Goal: Book appointment/travel/reservation

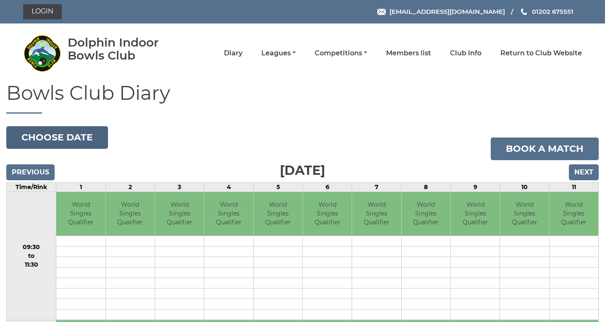
click at [85, 135] on button "Choose date" at bounding box center [57, 137] width 102 height 23
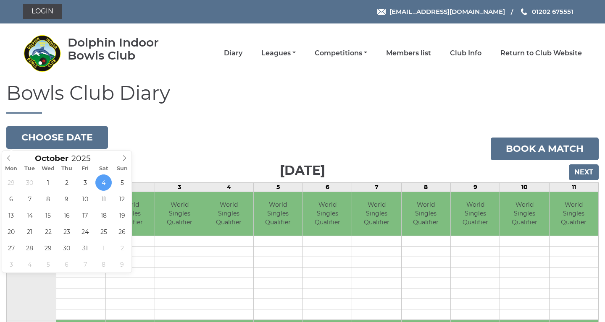
type input "2025-10-18"
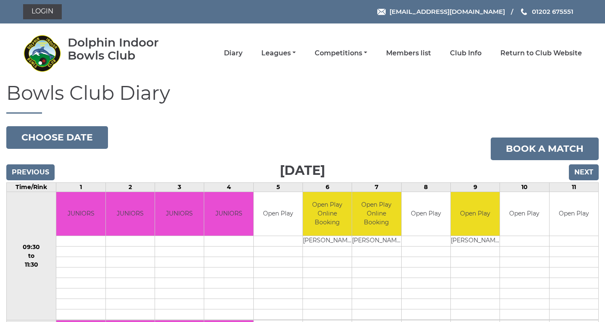
click at [580, 171] on input "Next" at bounding box center [583, 173] width 30 height 16
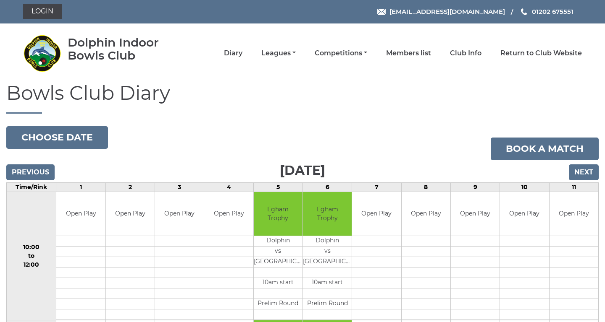
scroll to position [0, 0]
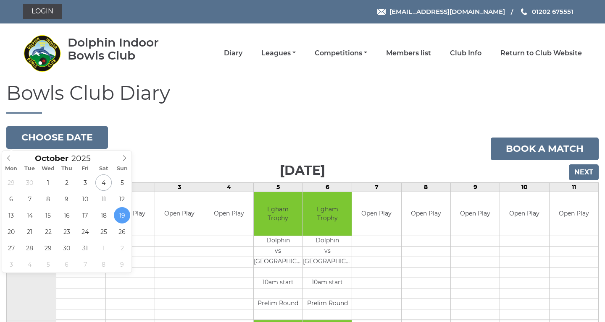
click at [74, 144] on button "Choose date" at bounding box center [57, 137] width 102 height 23
type input "2025-10-25"
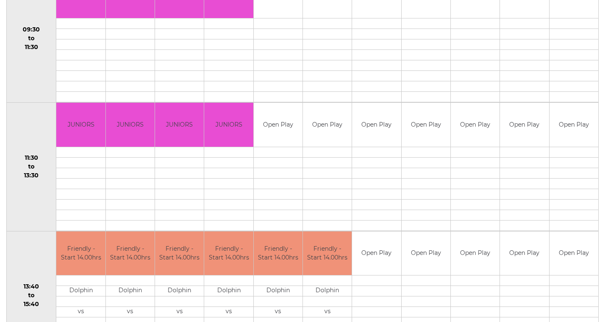
scroll to position [7, 0]
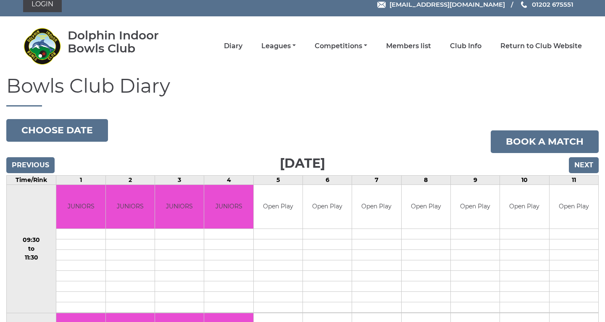
click at [591, 160] on input "Next" at bounding box center [583, 165] width 30 height 16
